Goal: Connect with others: Connect with others

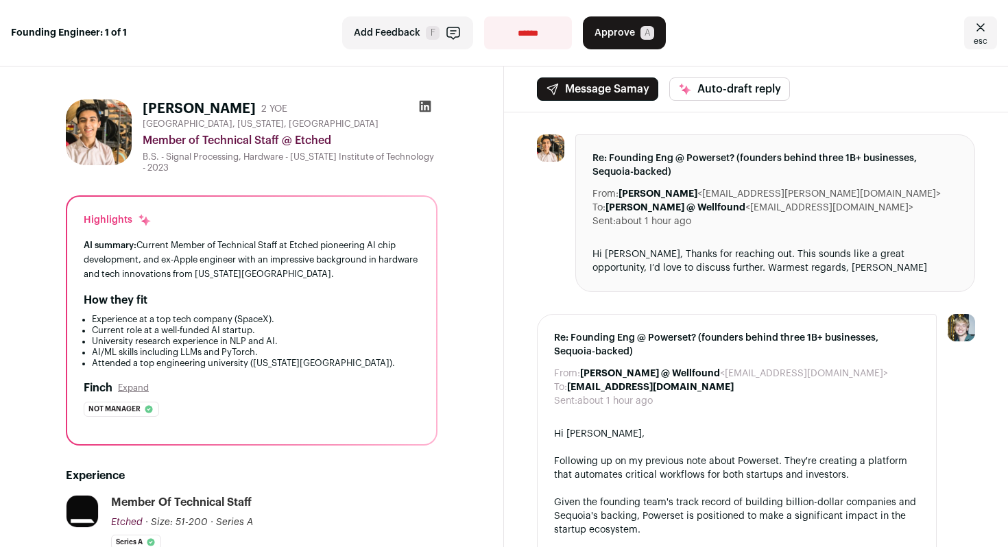
click at [426, 104] on icon at bounding box center [426, 107] width 12 height 12
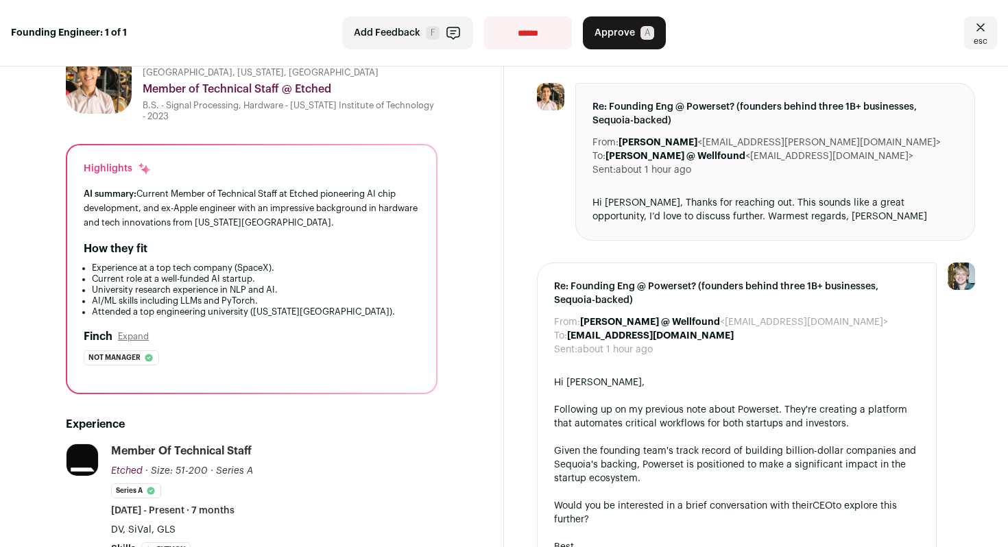
scroll to position [46, 0]
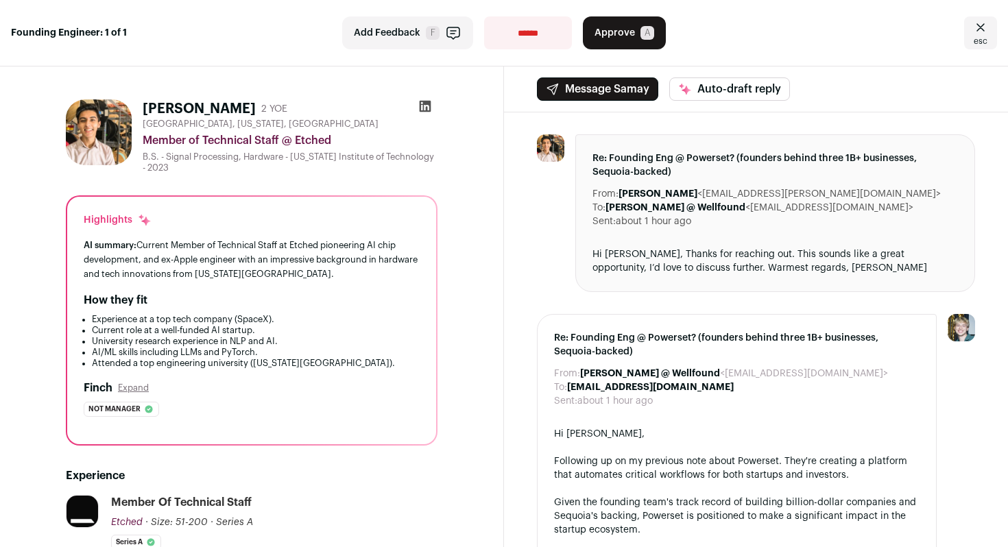
click at [427, 106] on icon at bounding box center [425, 106] width 14 height 14
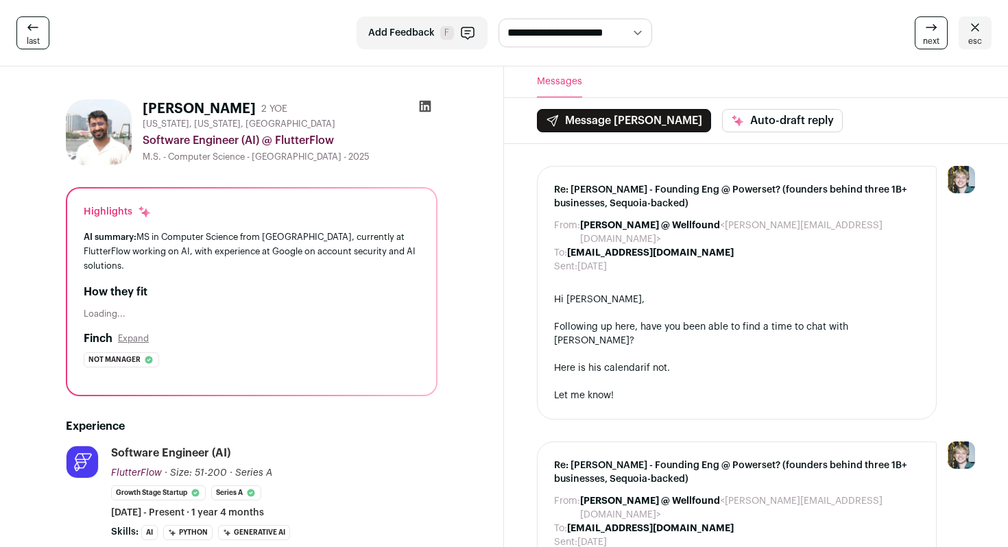
click at [425, 102] on icon at bounding box center [426, 107] width 12 height 12
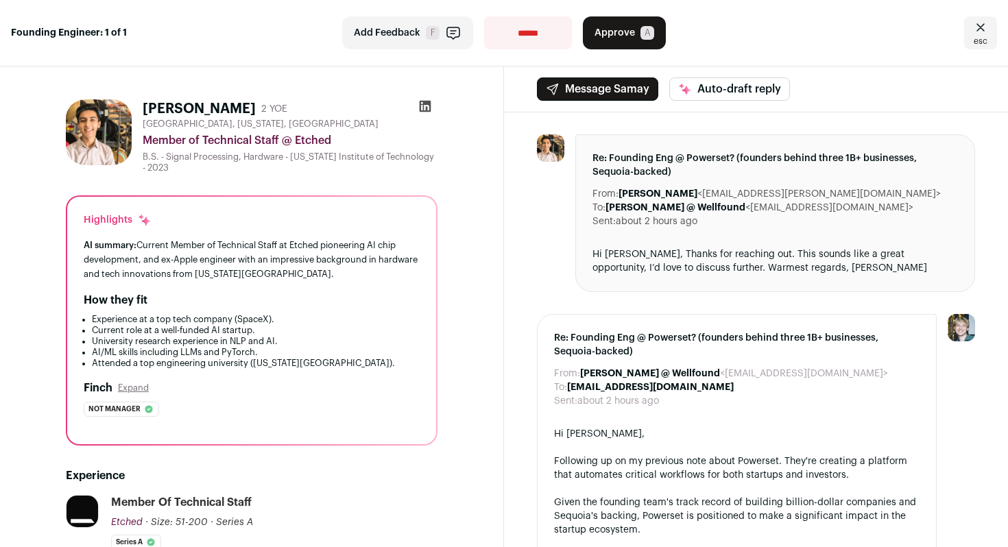
click at [428, 104] on icon at bounding box center [426, 107] width 12 height 12
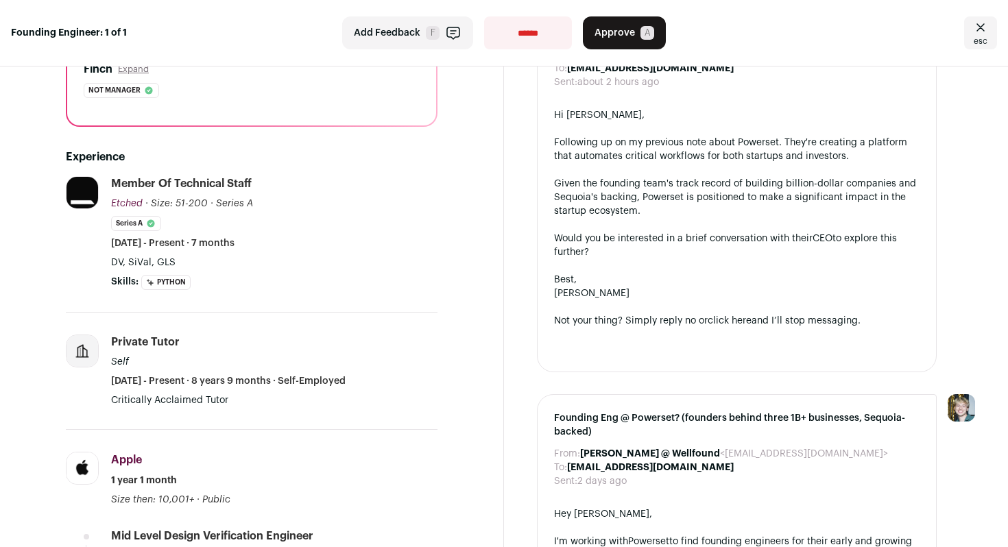
scroll to position [320, 0]
